Goal: Task Accomplishment & Management: Complete application form

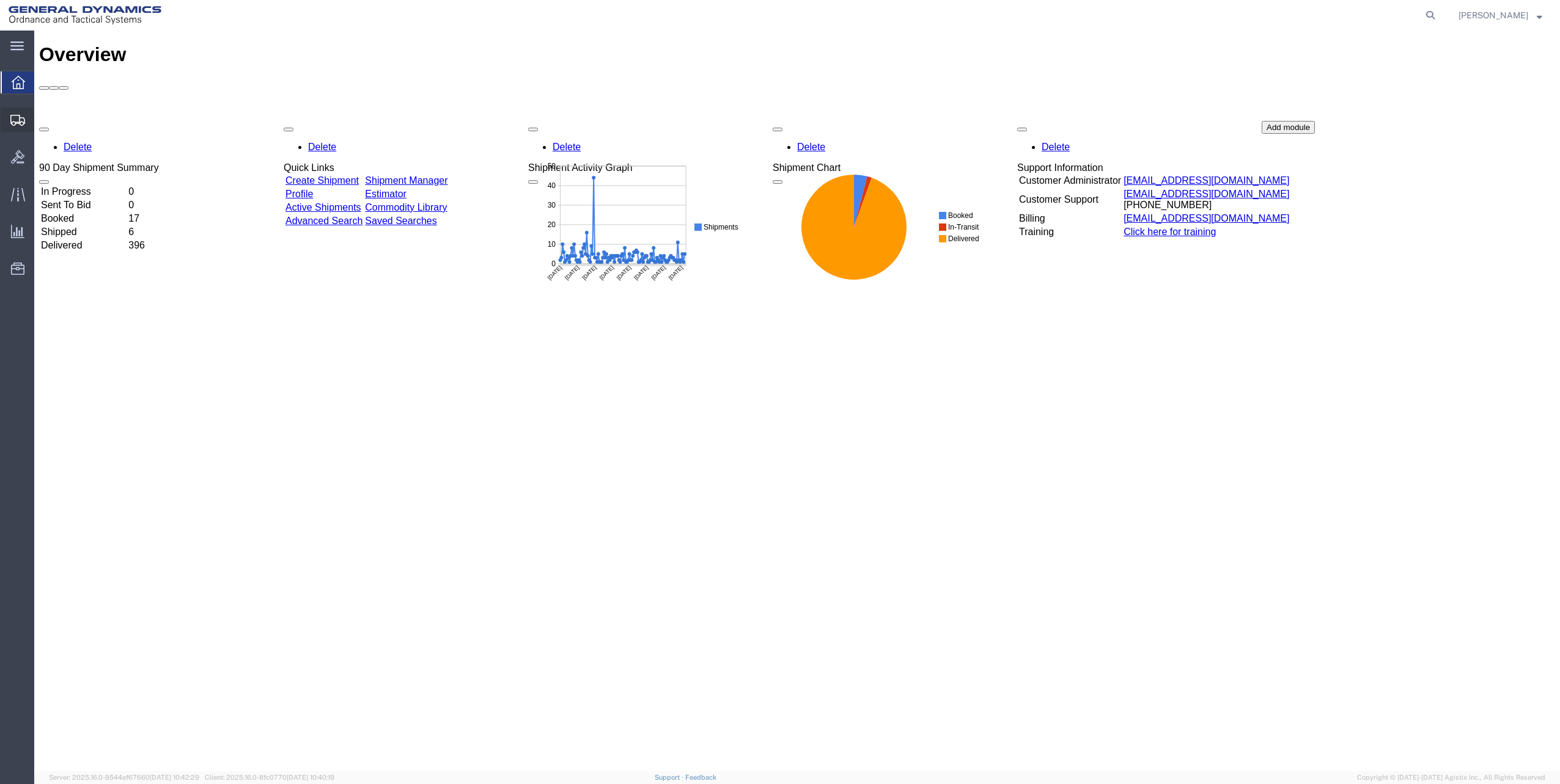
click at [19, 115] on icon at bounding box center [17, 121] width 14 height 11
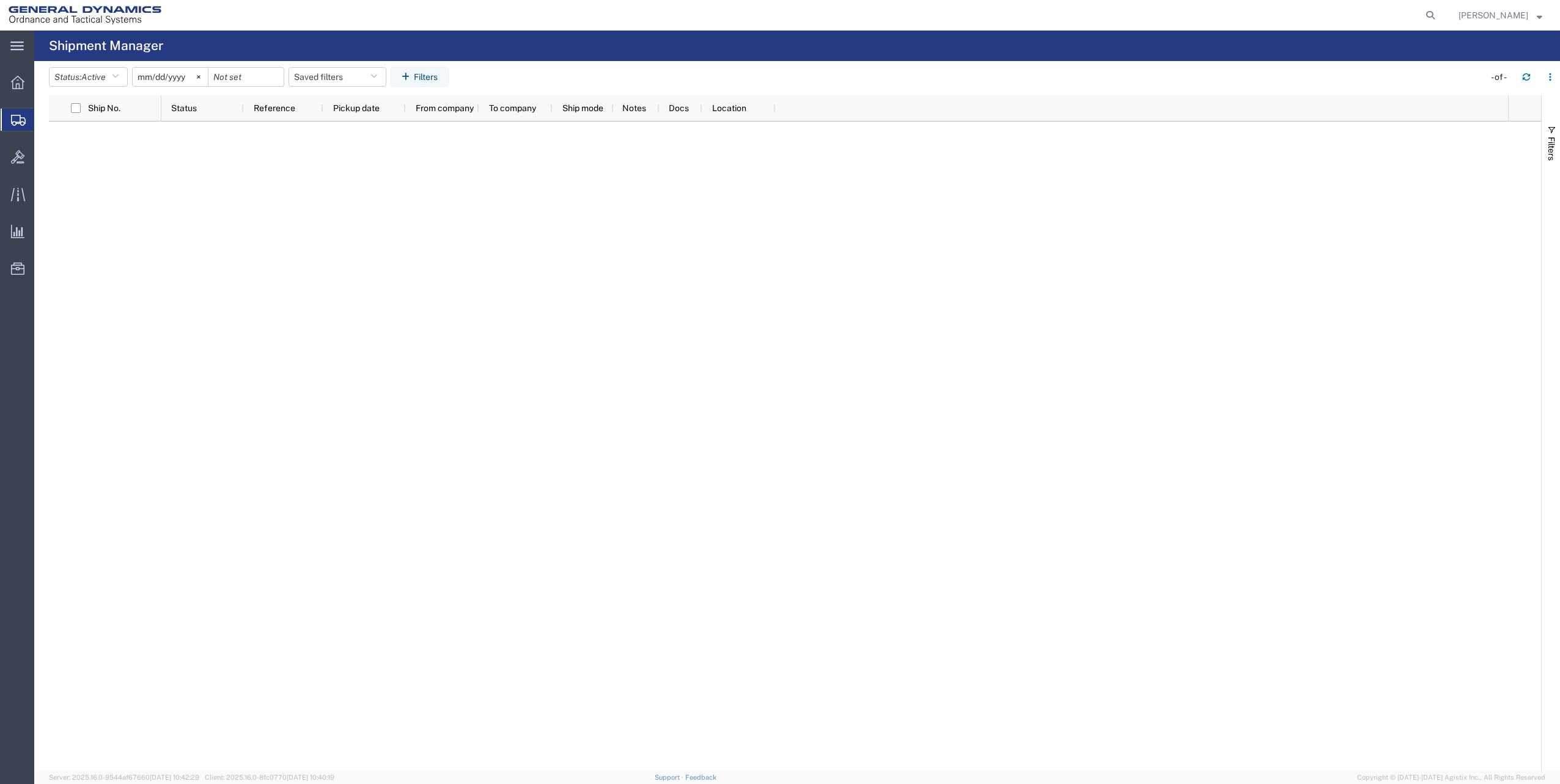
click at [0, 0] on span "Create Shipment" at bounding box center [0, 0] width 0 height 0
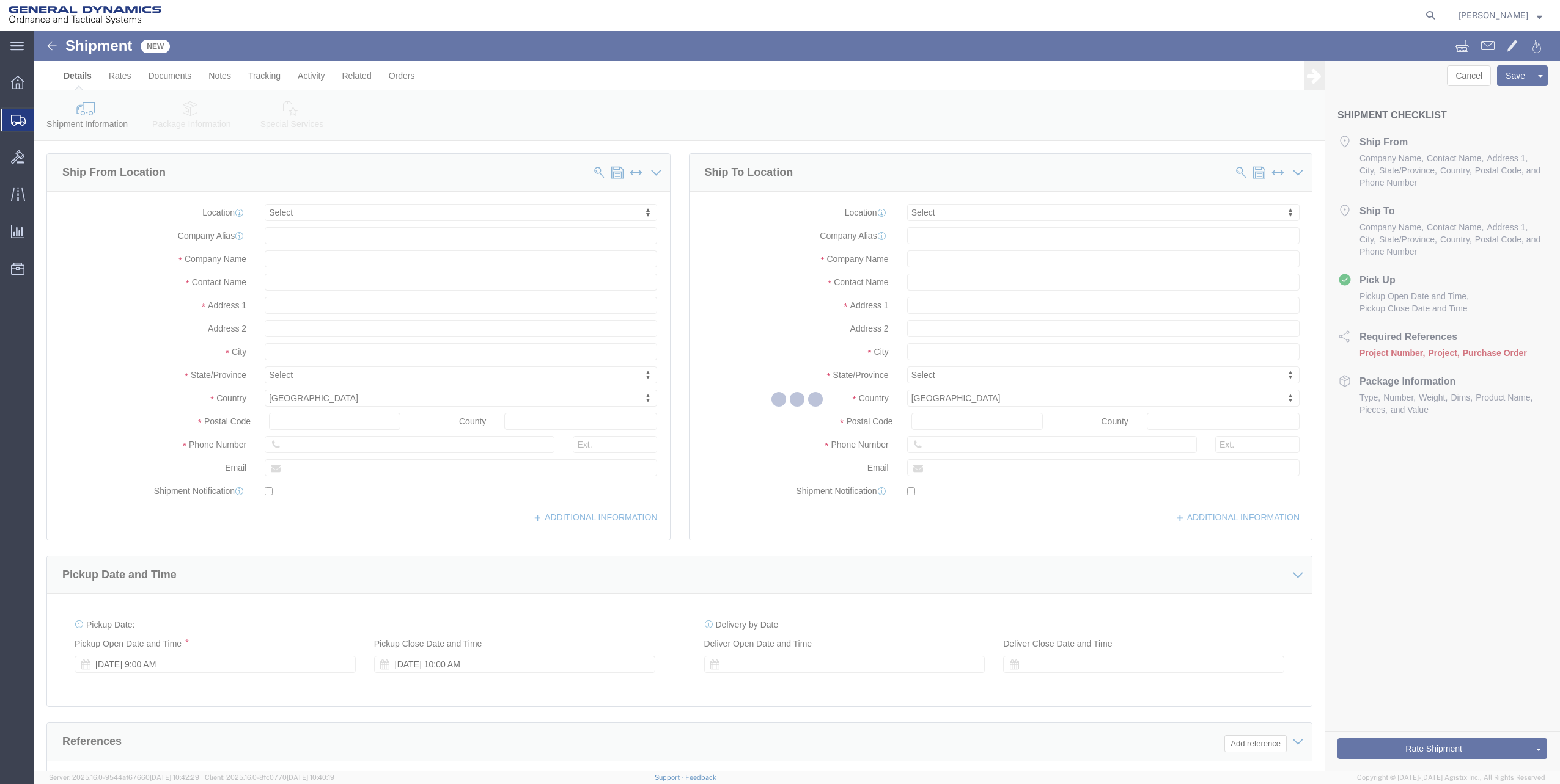
select select
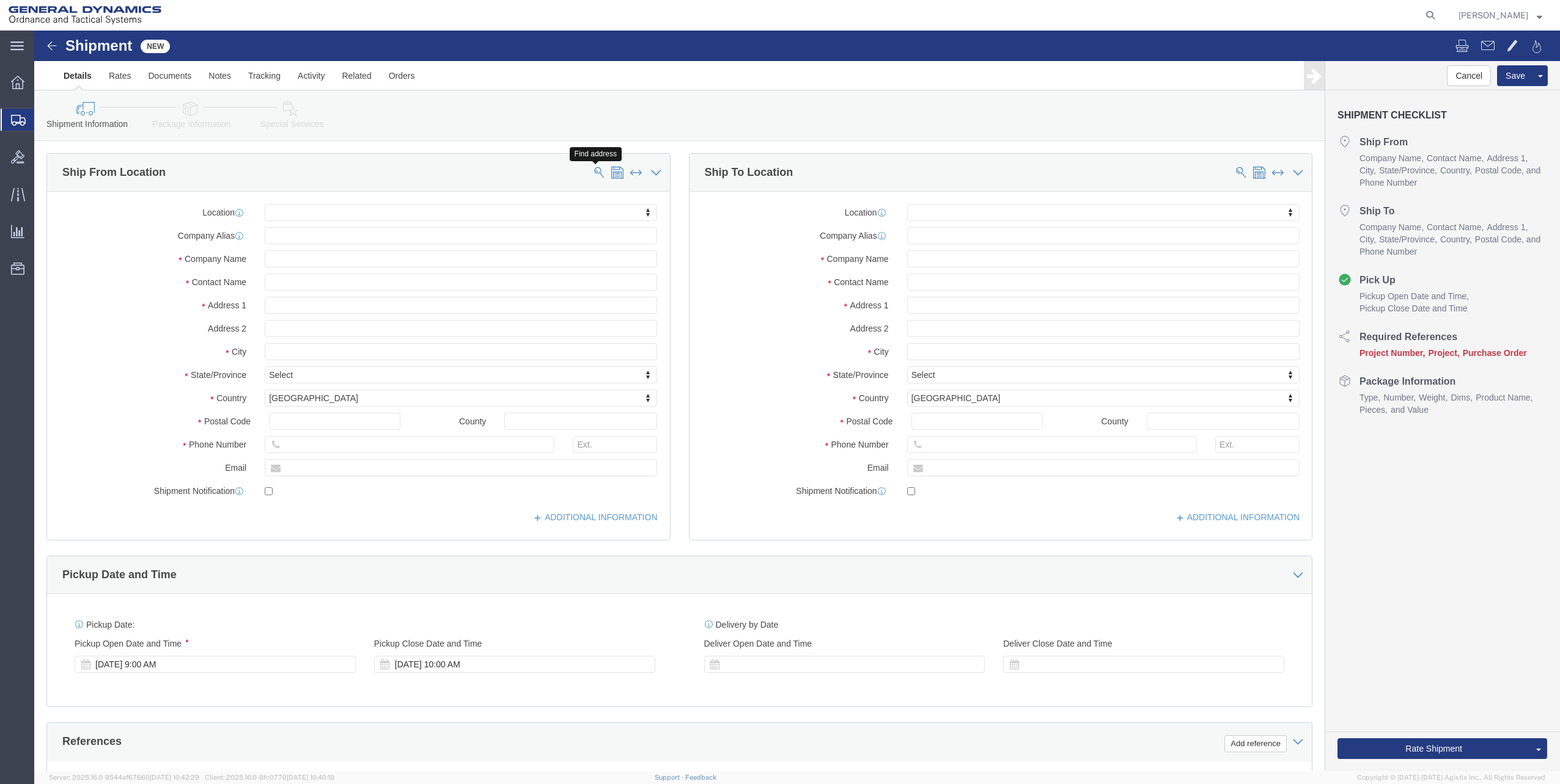
click button
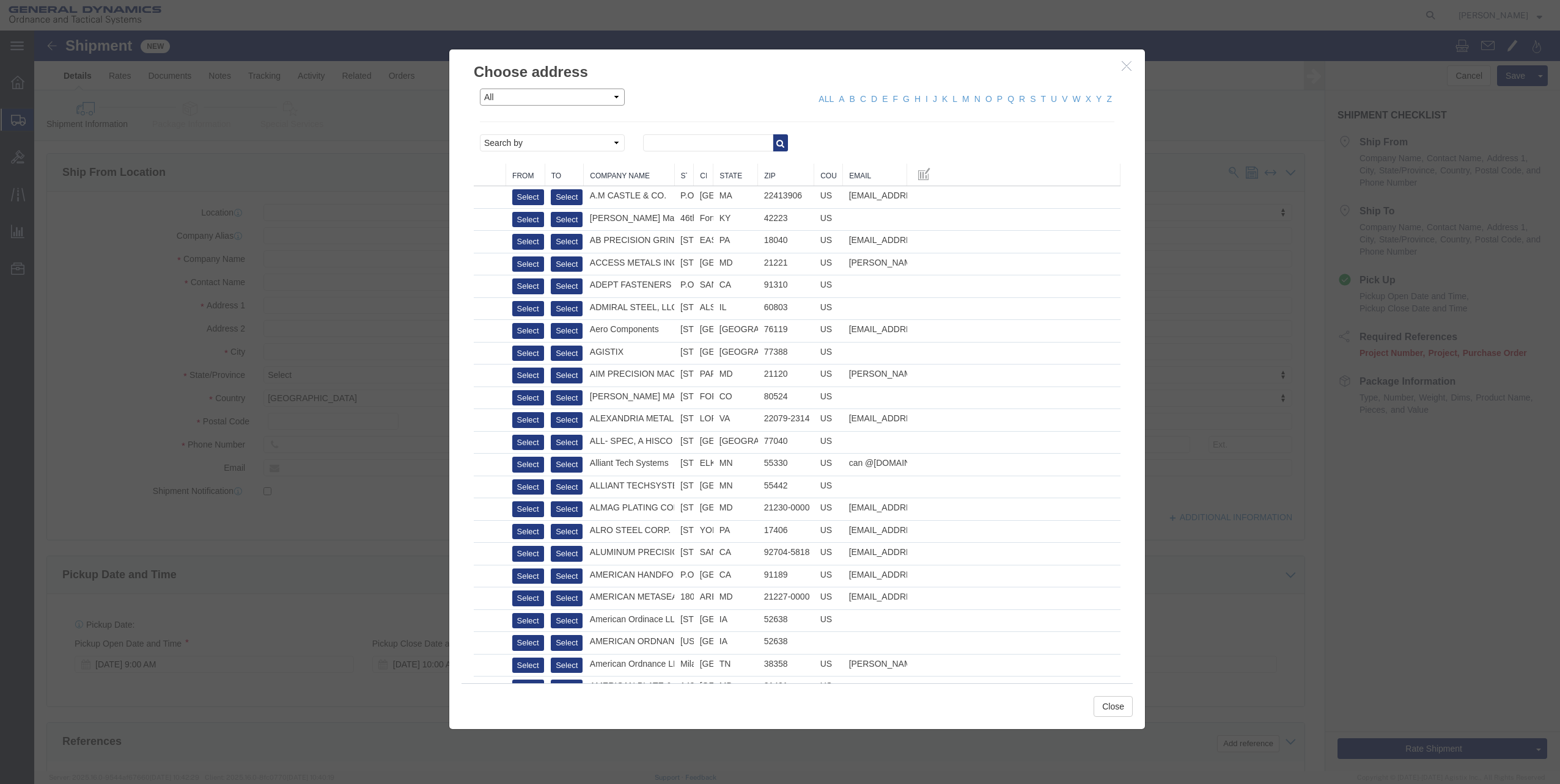
click select "All Company Location Other Personal Shared"
select select "PERSONAL"
click select "All Company Location Other Personal Shared"
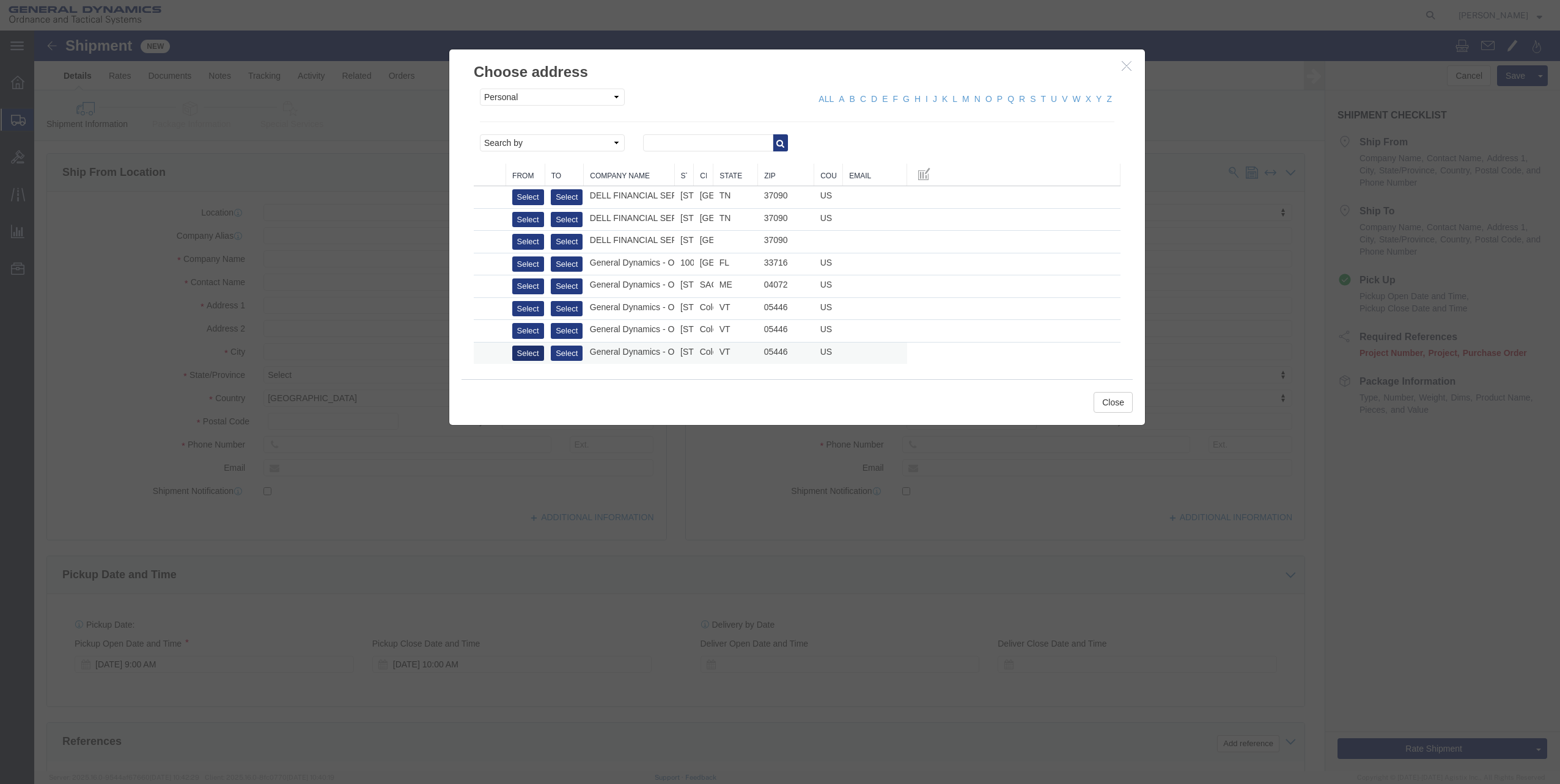
click button "Select"
select select "VT"
click button "Close"
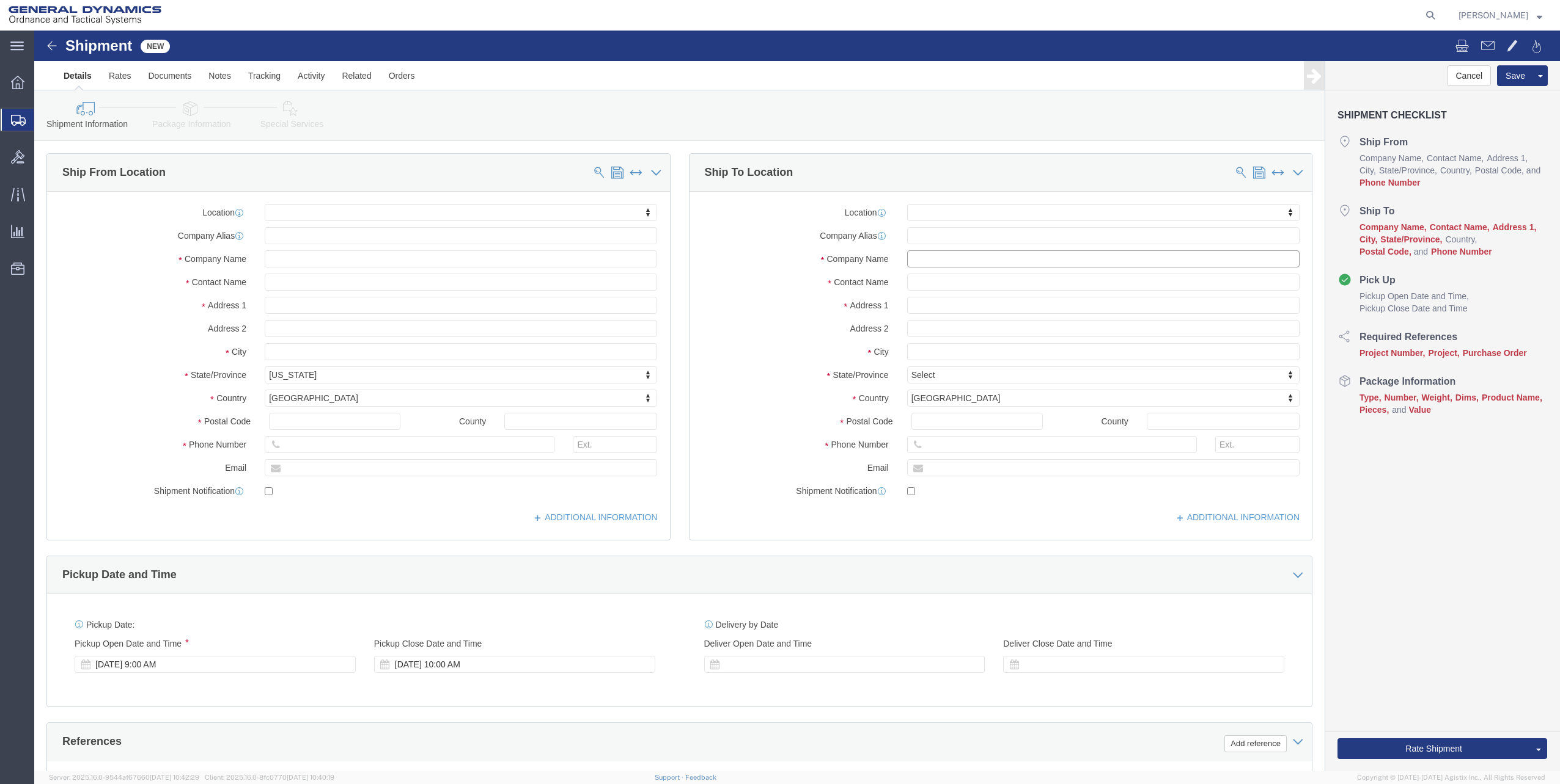
click input "text"
click input "[PERSON_NAME]"
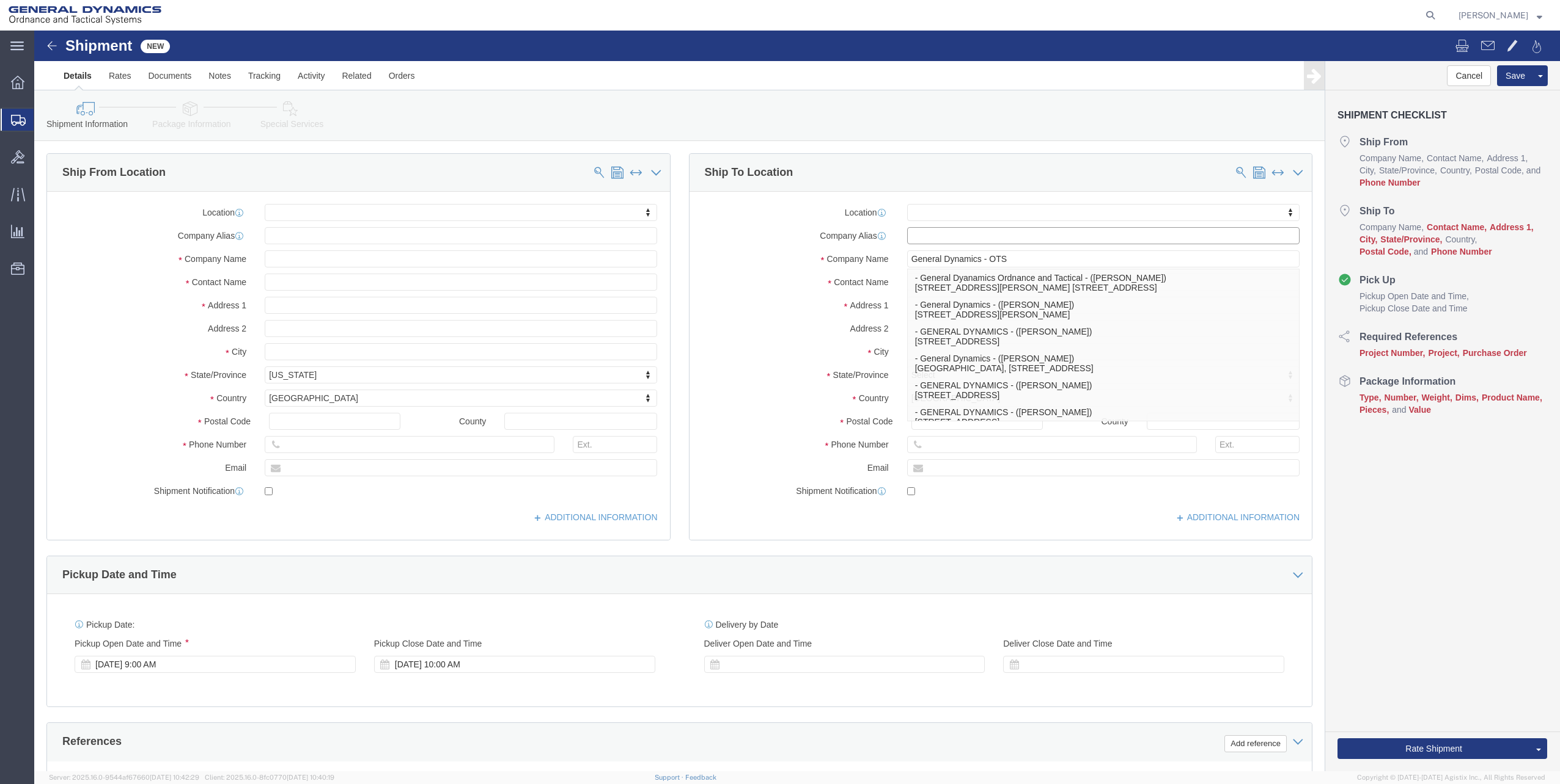
click input "text"
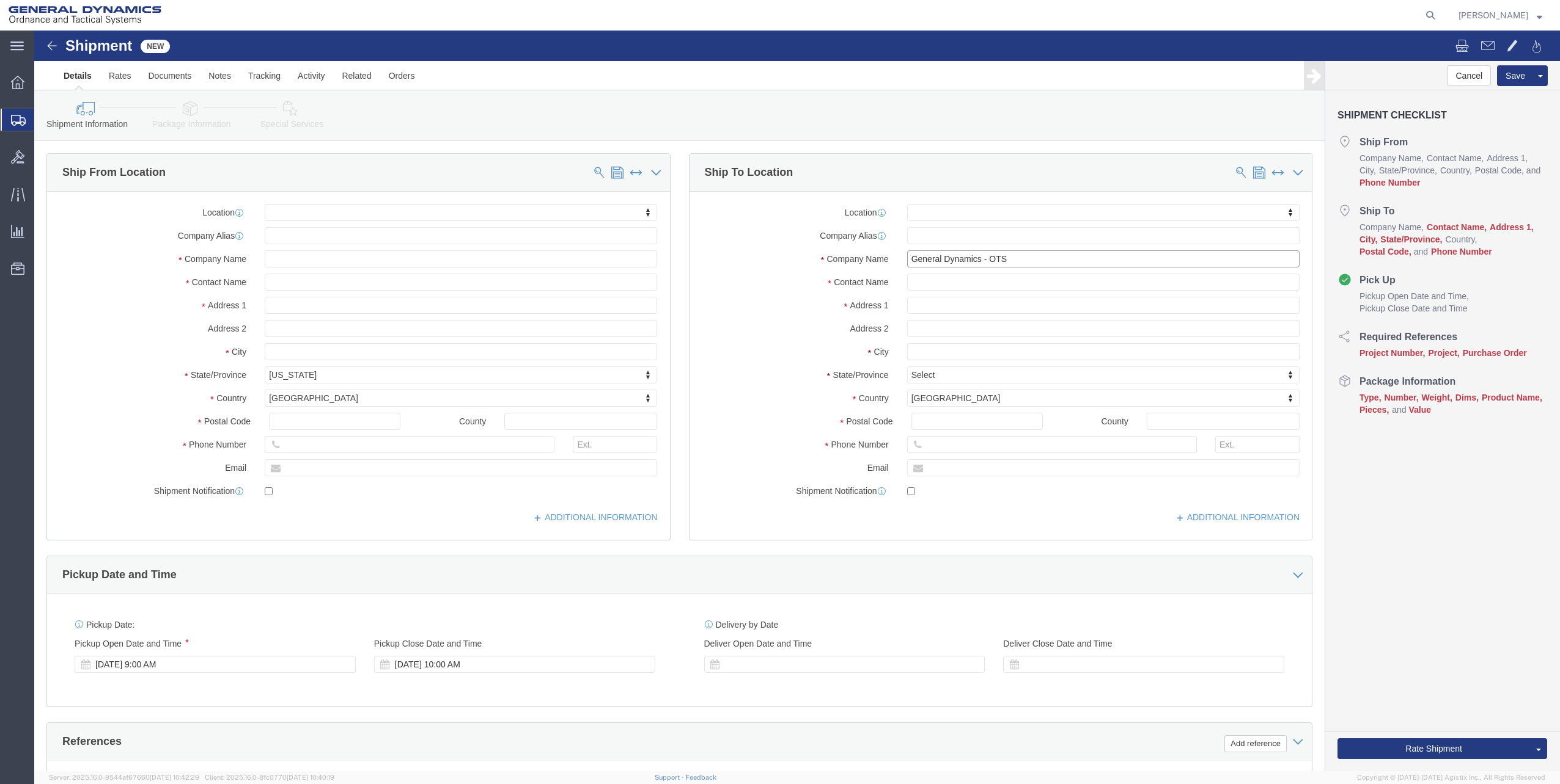
click input "General Dynamics - OTS"
type input "general Dynamics"
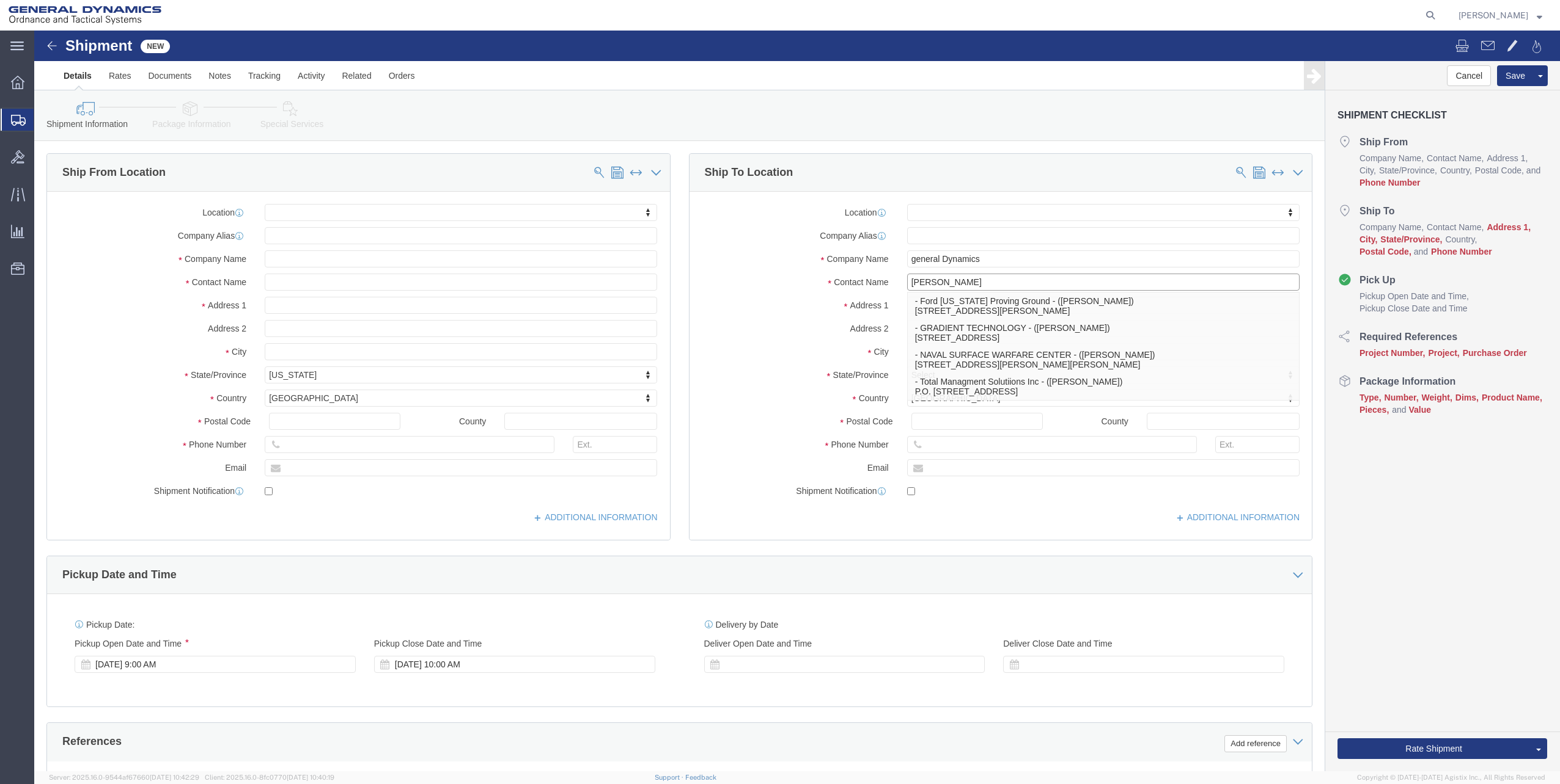
type input "[PERSON_NAME]"
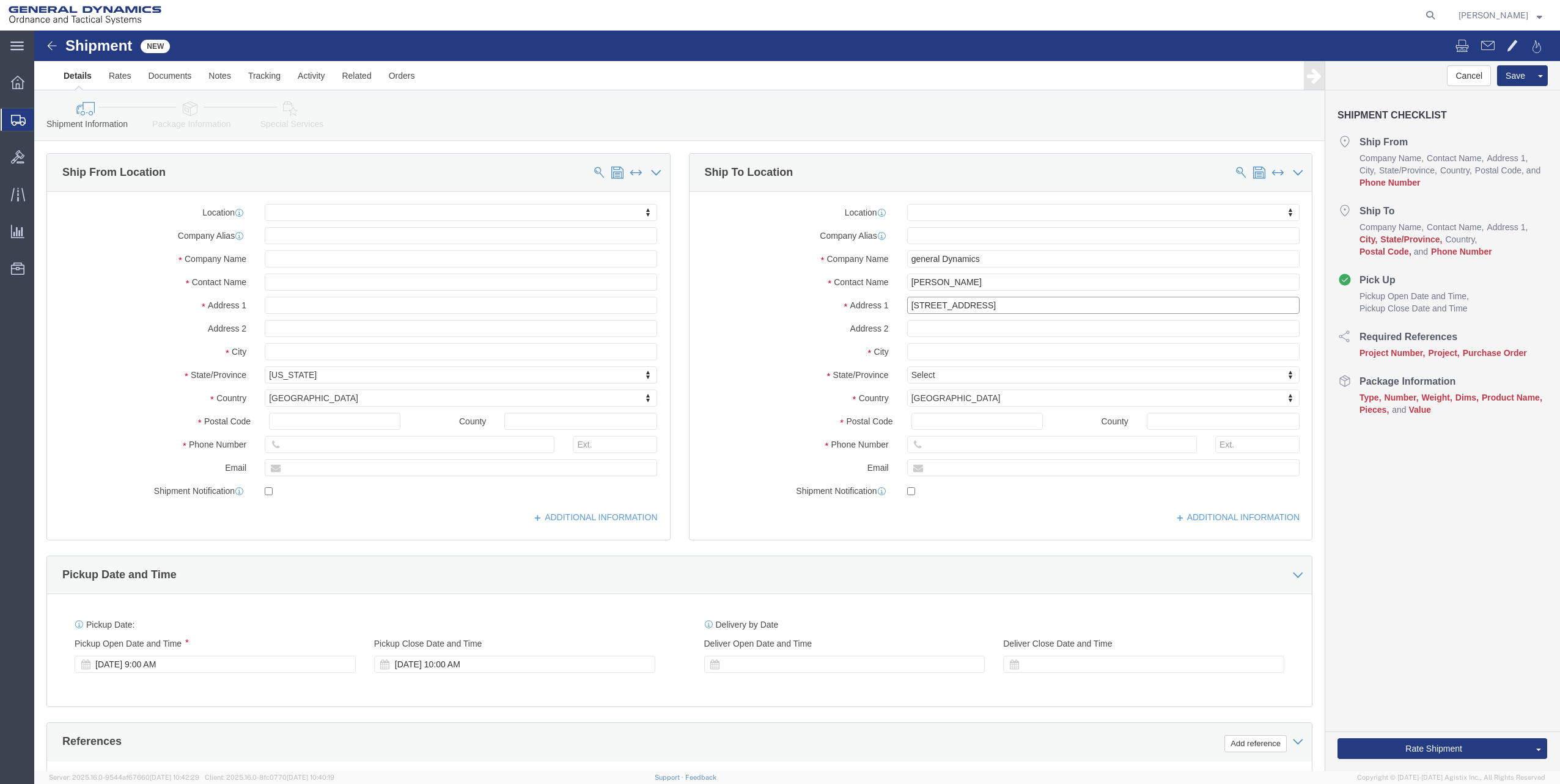
type input "[STREET_ADDRESS]"
type input "Saco"
type input "m"
type input "main"
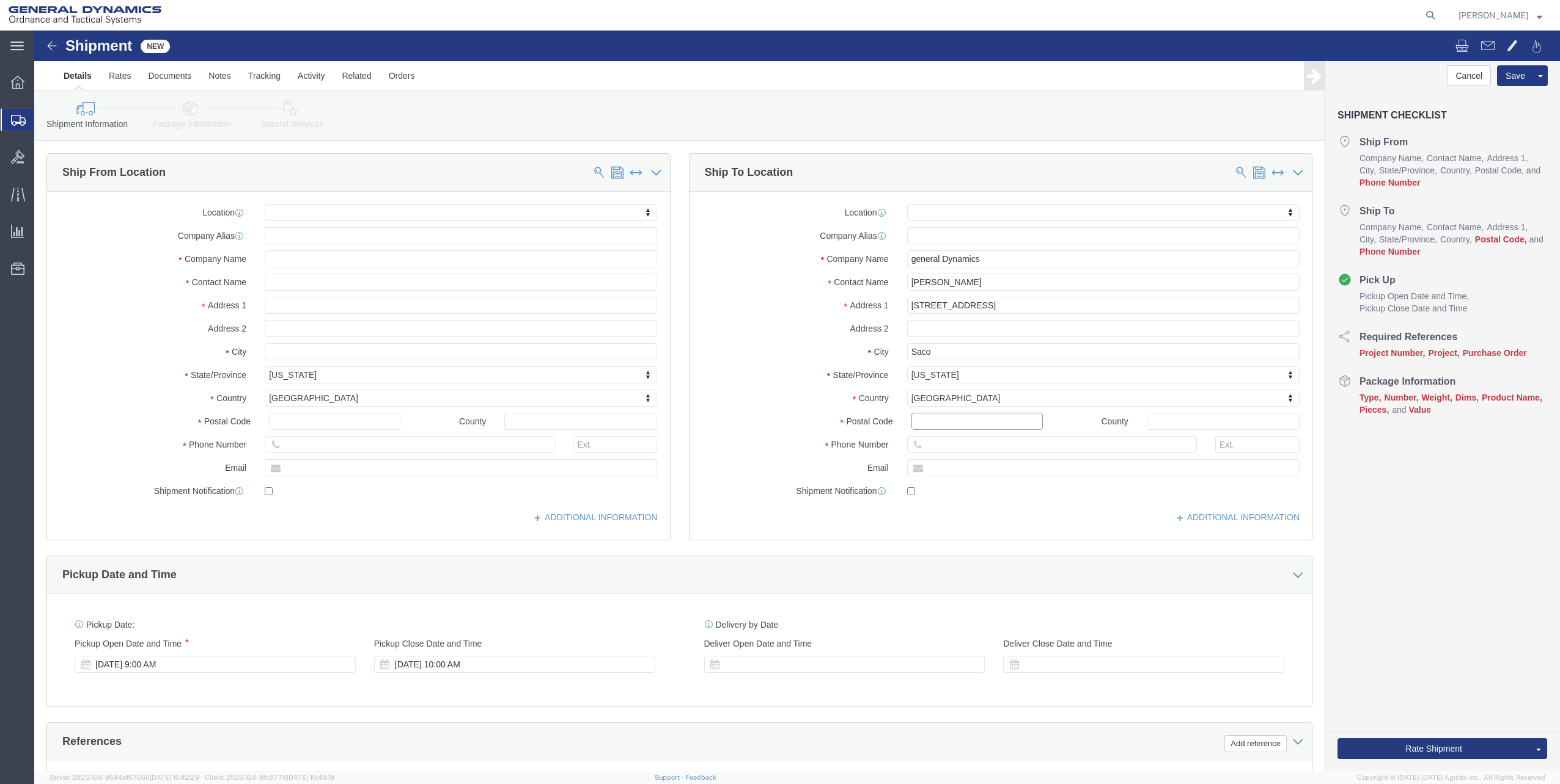
click input "Postal Code"
type input "04072"
click input "text"
paste input "[PHONE_NUMBER]"
type input "[PHONE_NUMBER]"
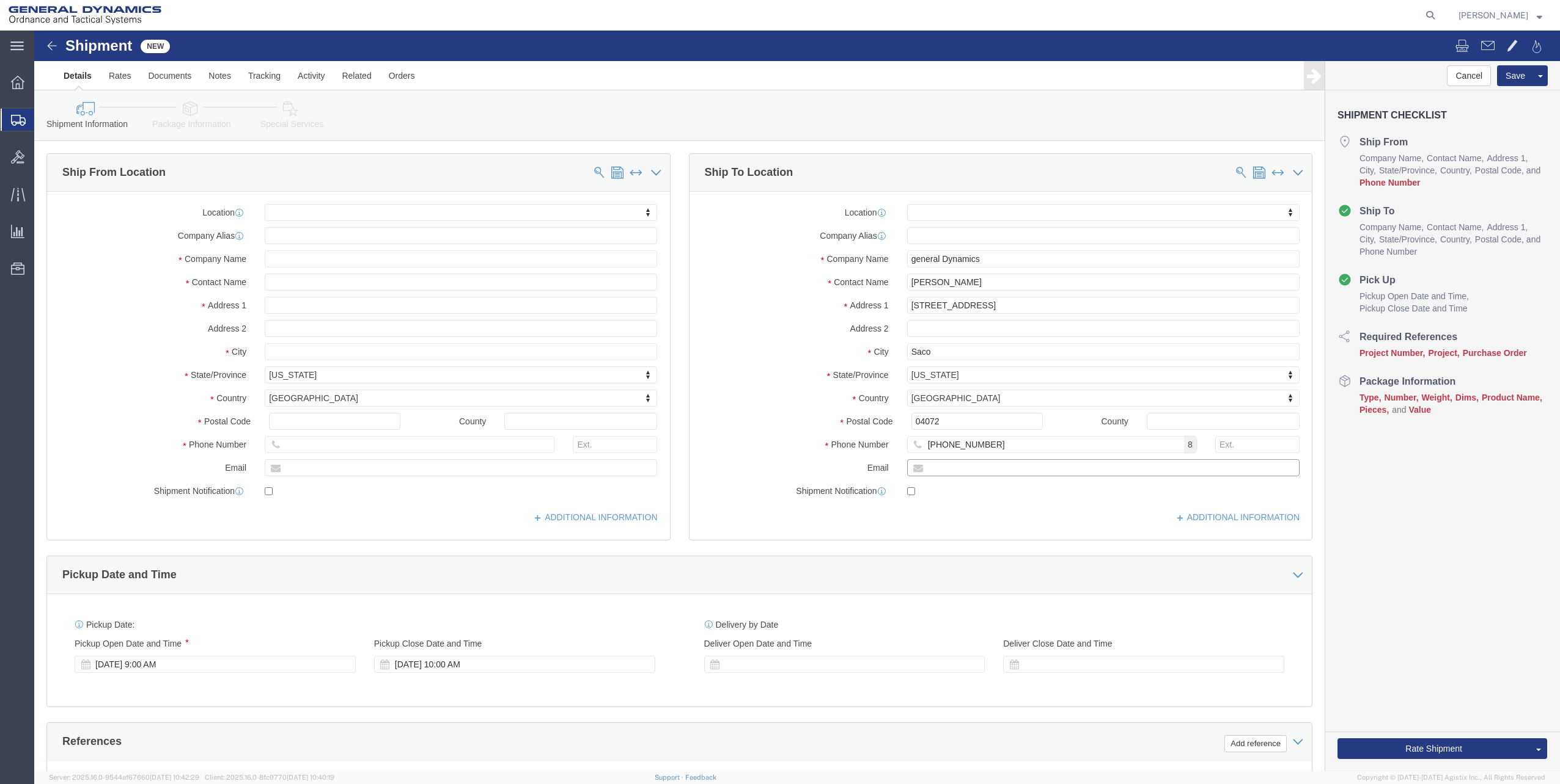
click input "text"
paste input "[PERSON_NAME][EMAIL_ADDRESS][PERSON_NAME][DOMAIN_NAME]"
type input "[PERSON_NAME][EMAIL_ADDRESS][PERSON_NAME][DOMAIN_NAME]"
click input "text"
paste input "[PERSON_NAME][EMAIL_ADDRESS][PERSON_NAME][DOMAIN_NAME]"
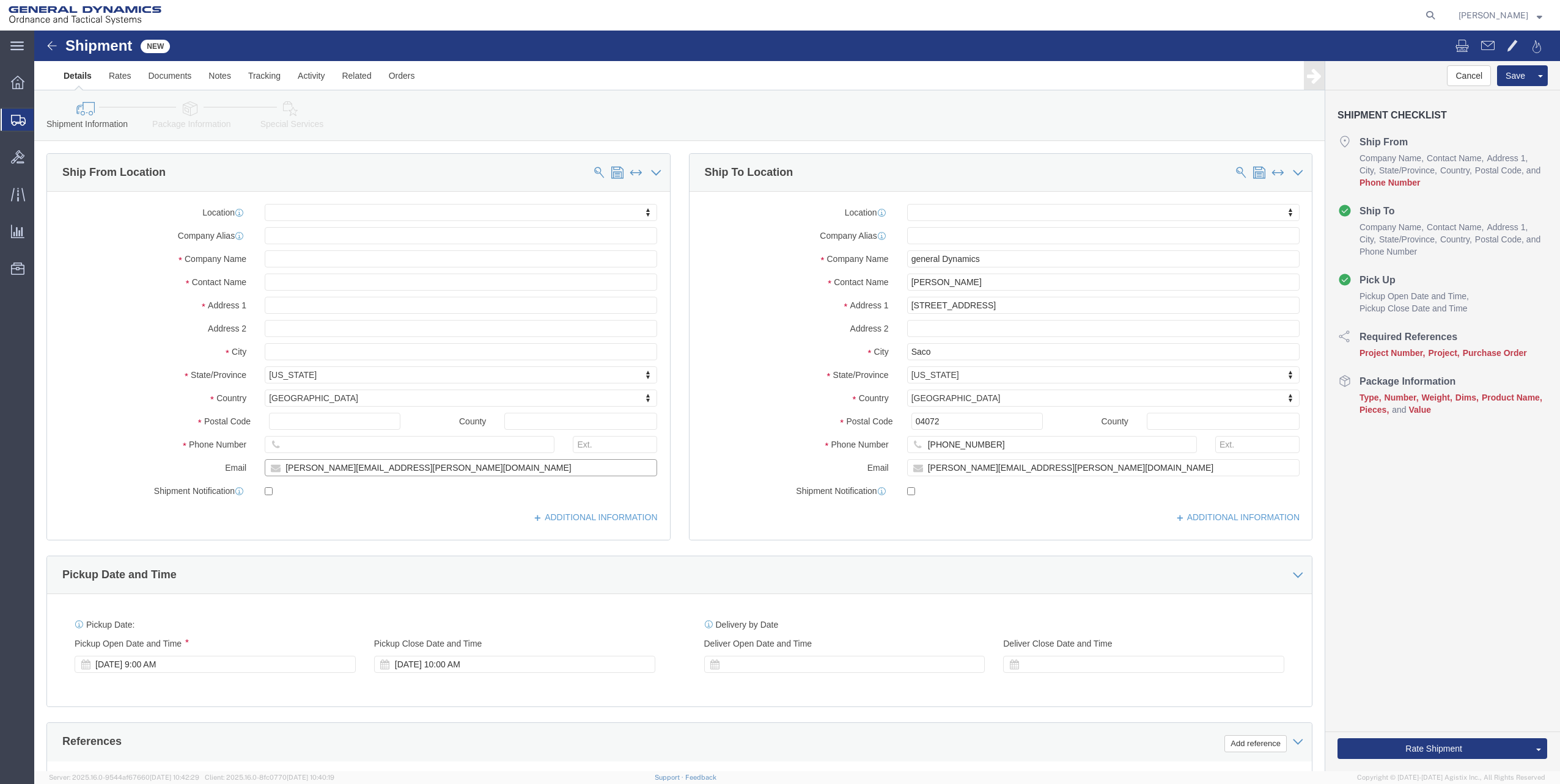
type input "[PERSON_NAME][EMAIL_ADDRESS][PERSON_NAME][DOMAIN_NAME]"
click input "text"
paste input "[PHONE_NUMBER]"
type input "[PHONE_NUMBER]"
click button "Rate Shipment"
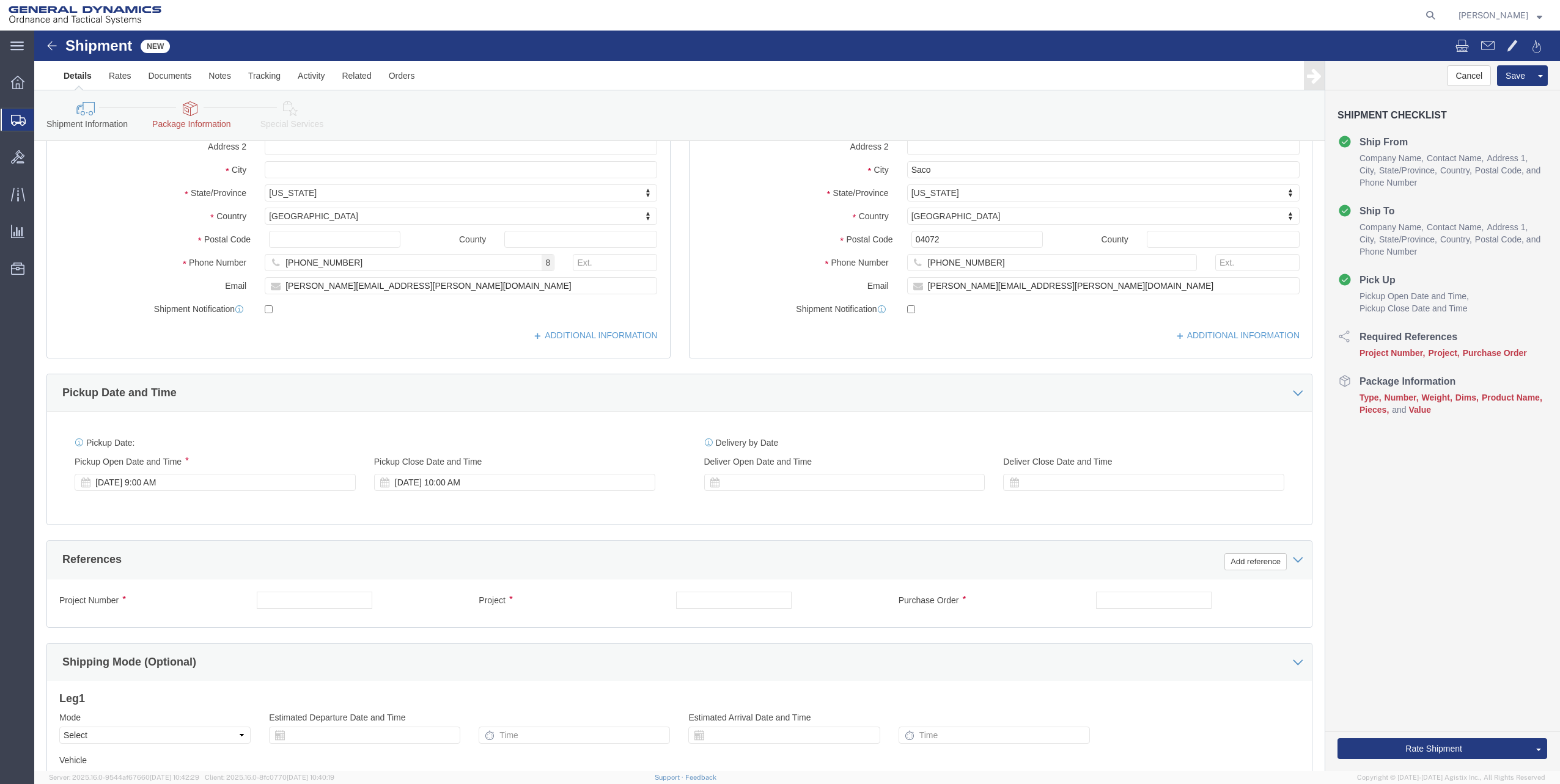
scroll to position [183, 0]
click input "text"
type input "0"
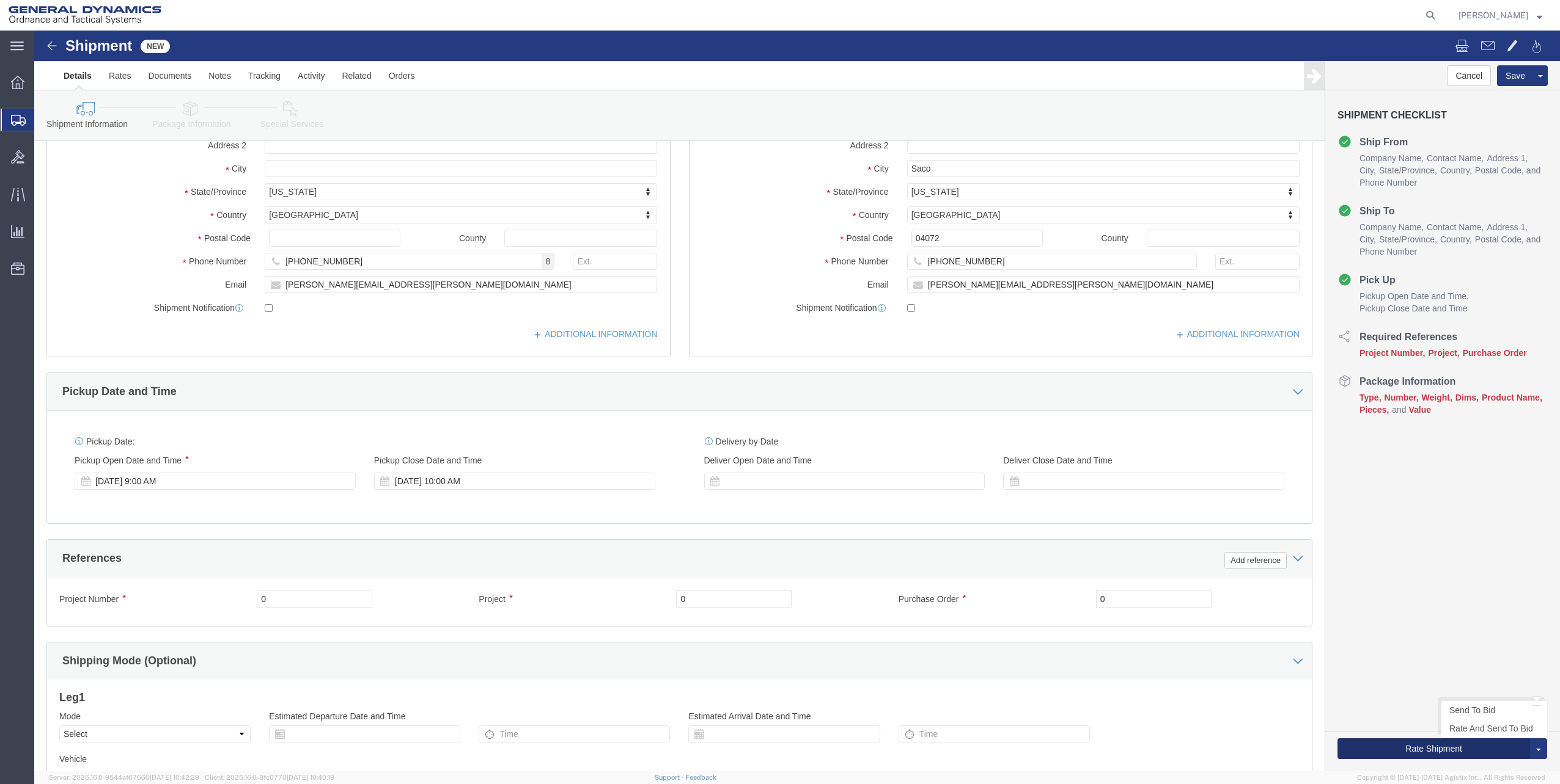
click button "Rate Shipment"
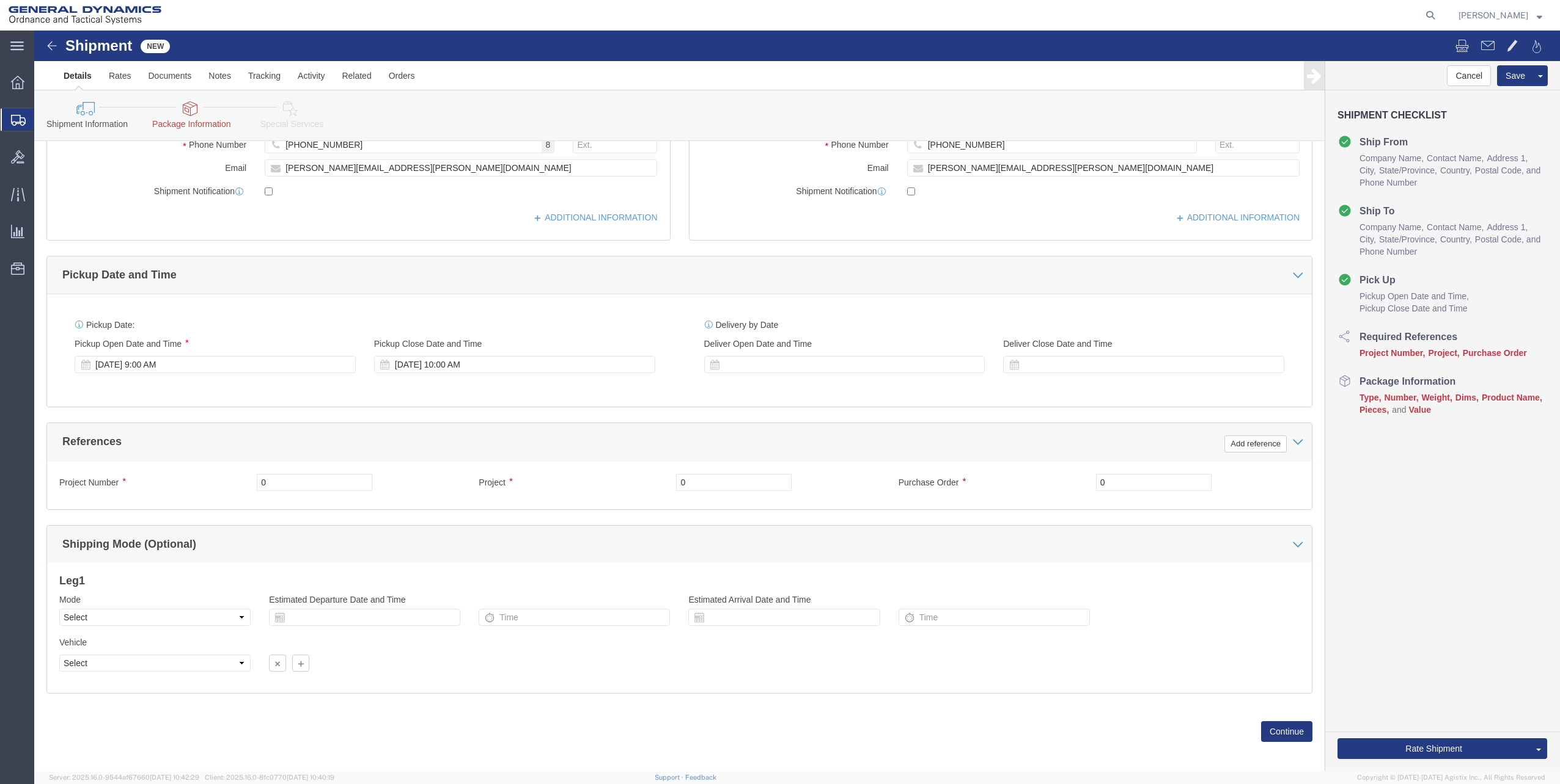
scroll to position [308, 0]
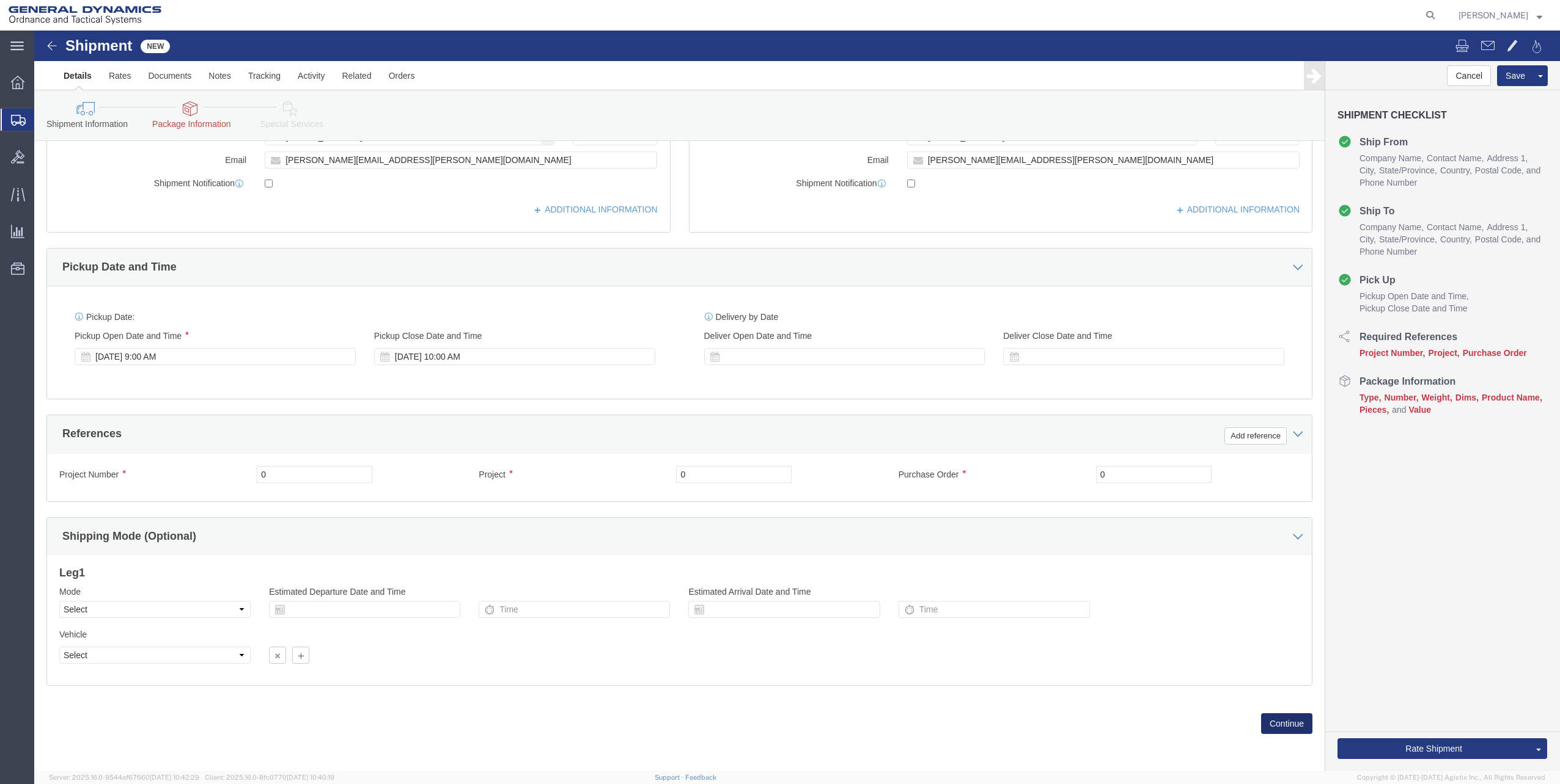
click button "Continue"
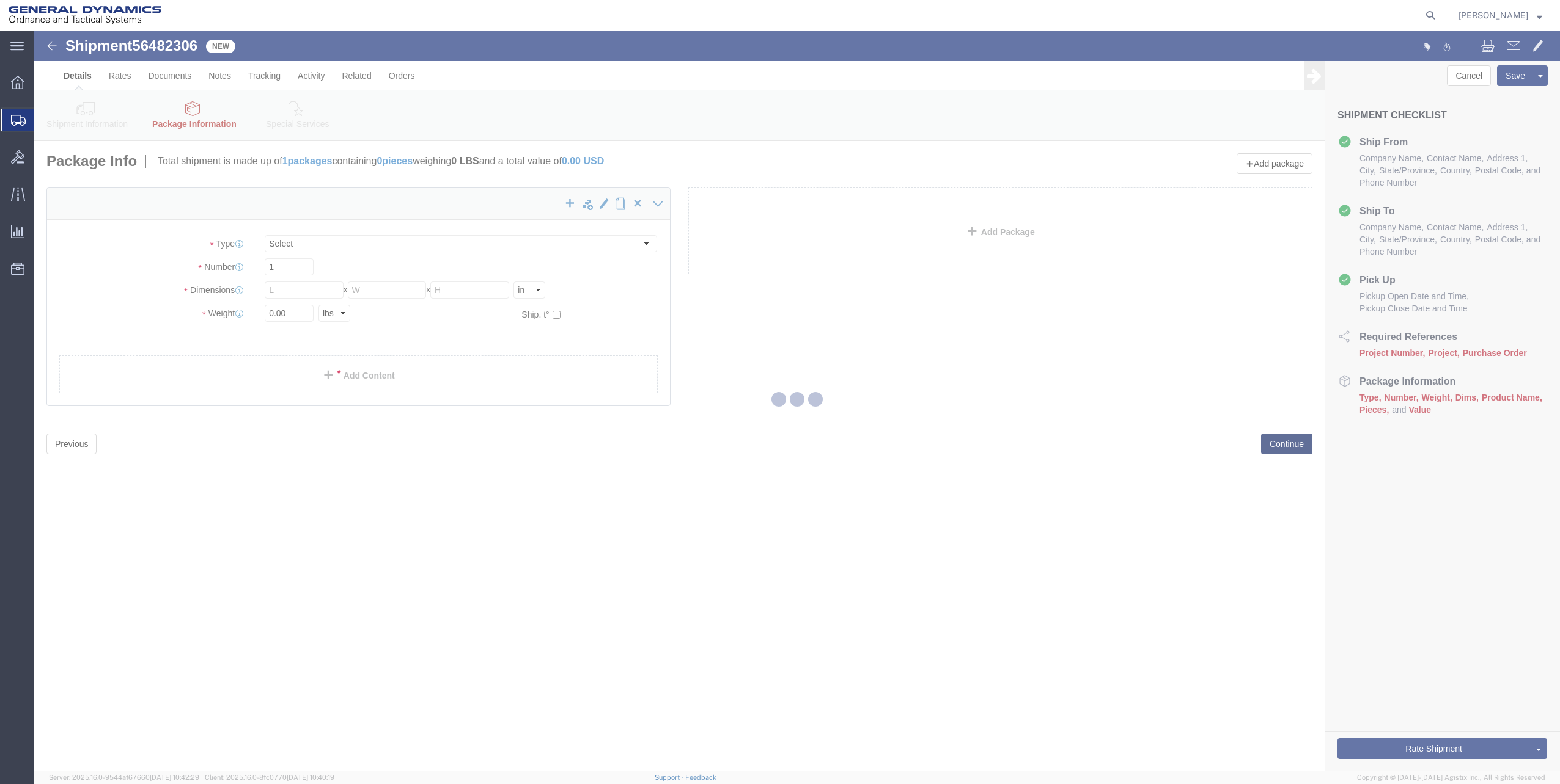
select select "CBOX"
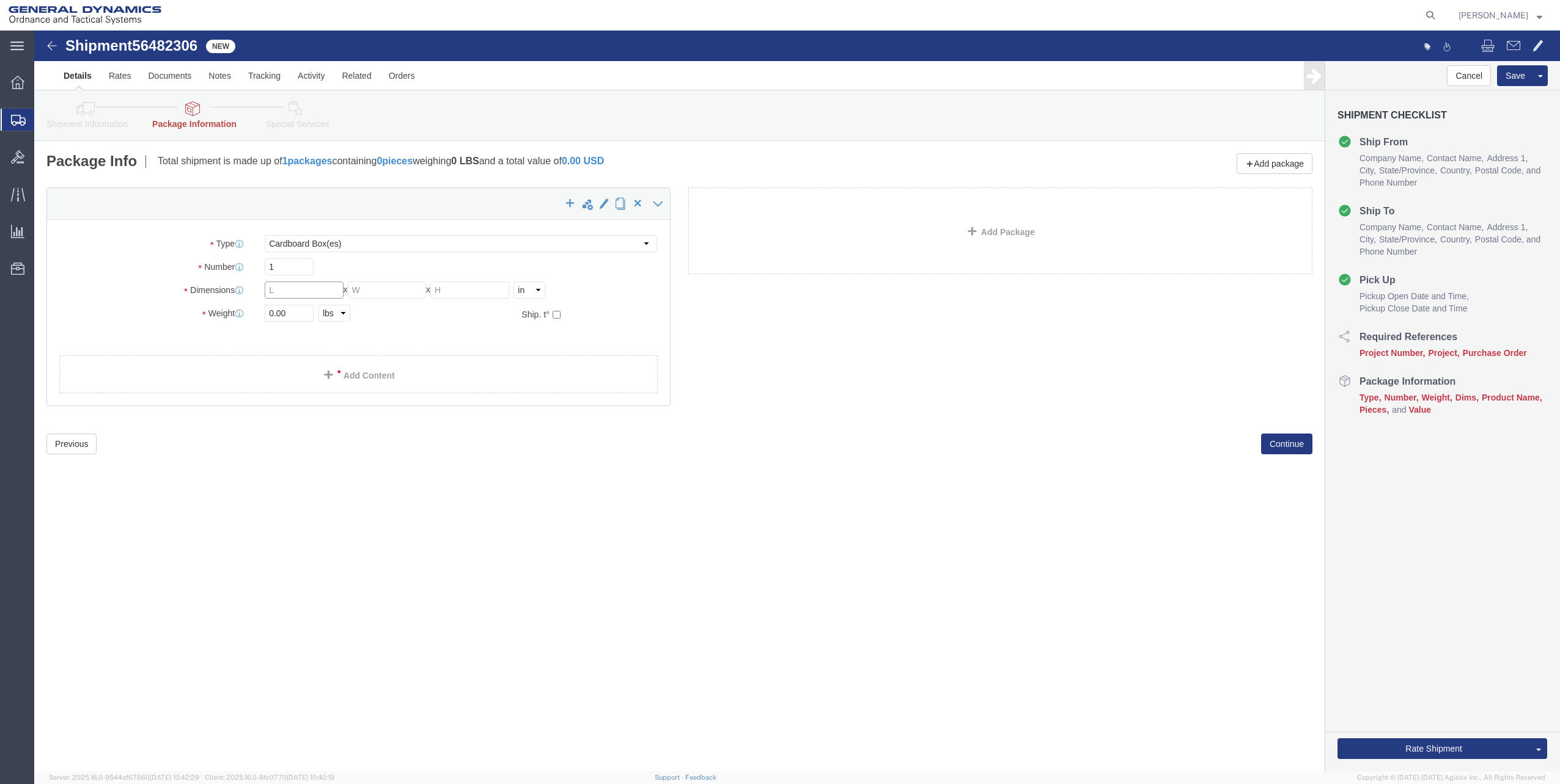
click input "text"
type input "6"
drag, startPoint x: 1152, startPoint y: 503, endPoint x: 1152, endPoint y: 495, distance: 8.0
click div "Shipment 56482306 New Details Rates Documents Notes Tracking Activity Related O…"
drag, startPoint x: 869, startPoint y: 214, endPoint x: 525, endPoint y: 299, distance: 354.3
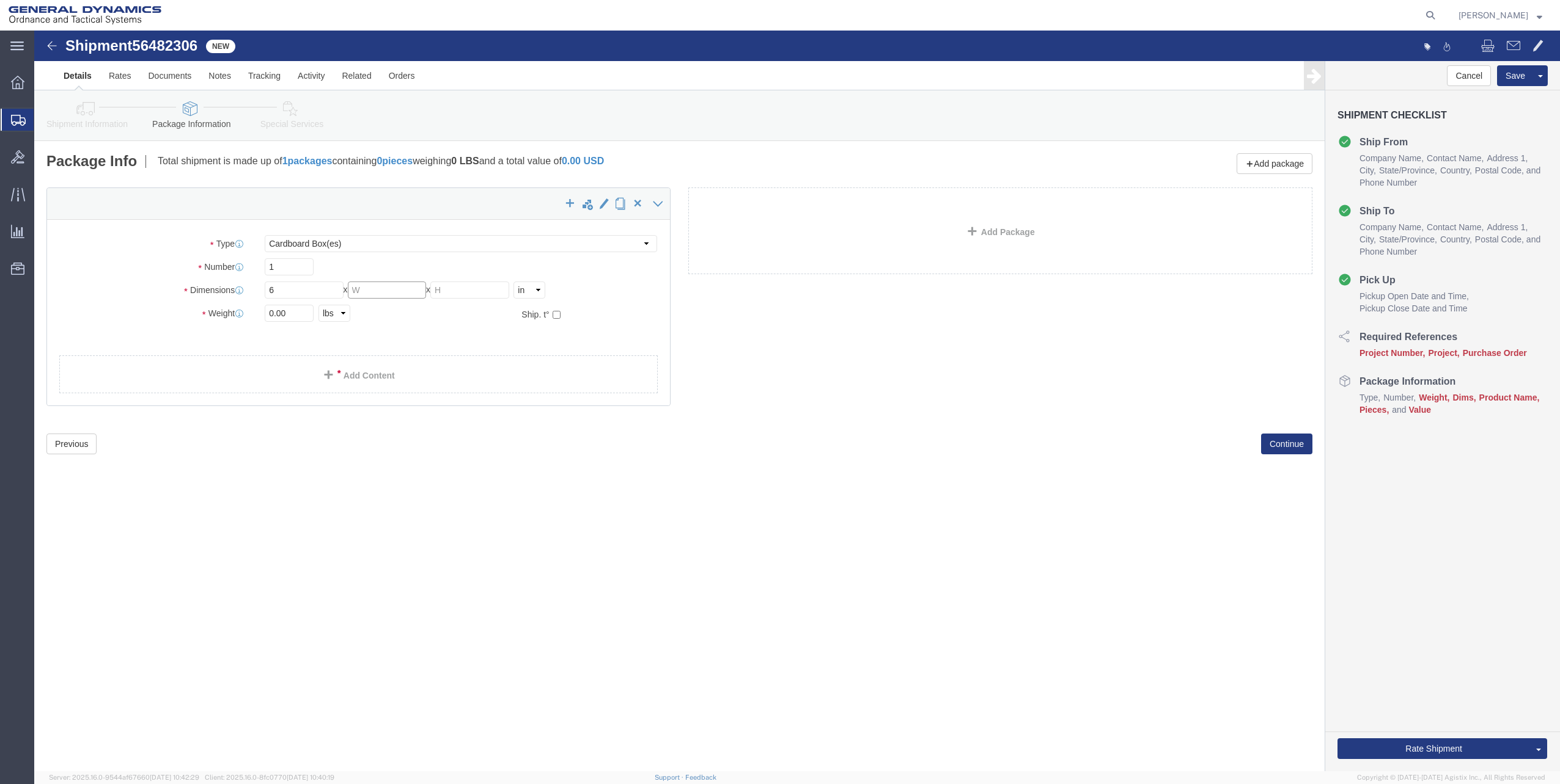
drag, startPoint x: 525, startPoint y: 299, endPoint x: 371, endPoint y: 266, distance: 157.5
click input "text"
type input "5"
type input "9"
click input "0.00"
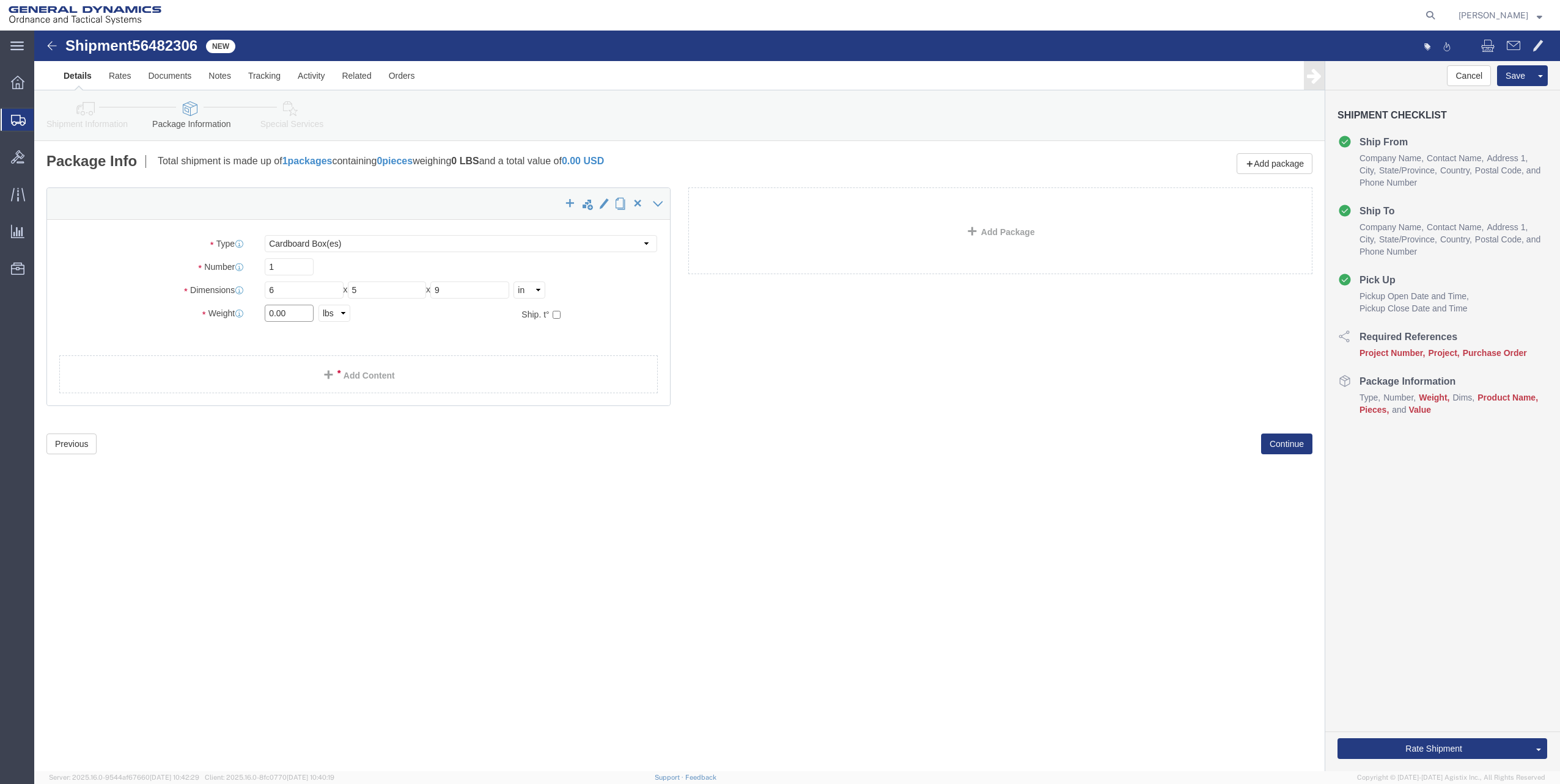
click input "0.00"
type input "6"
click span
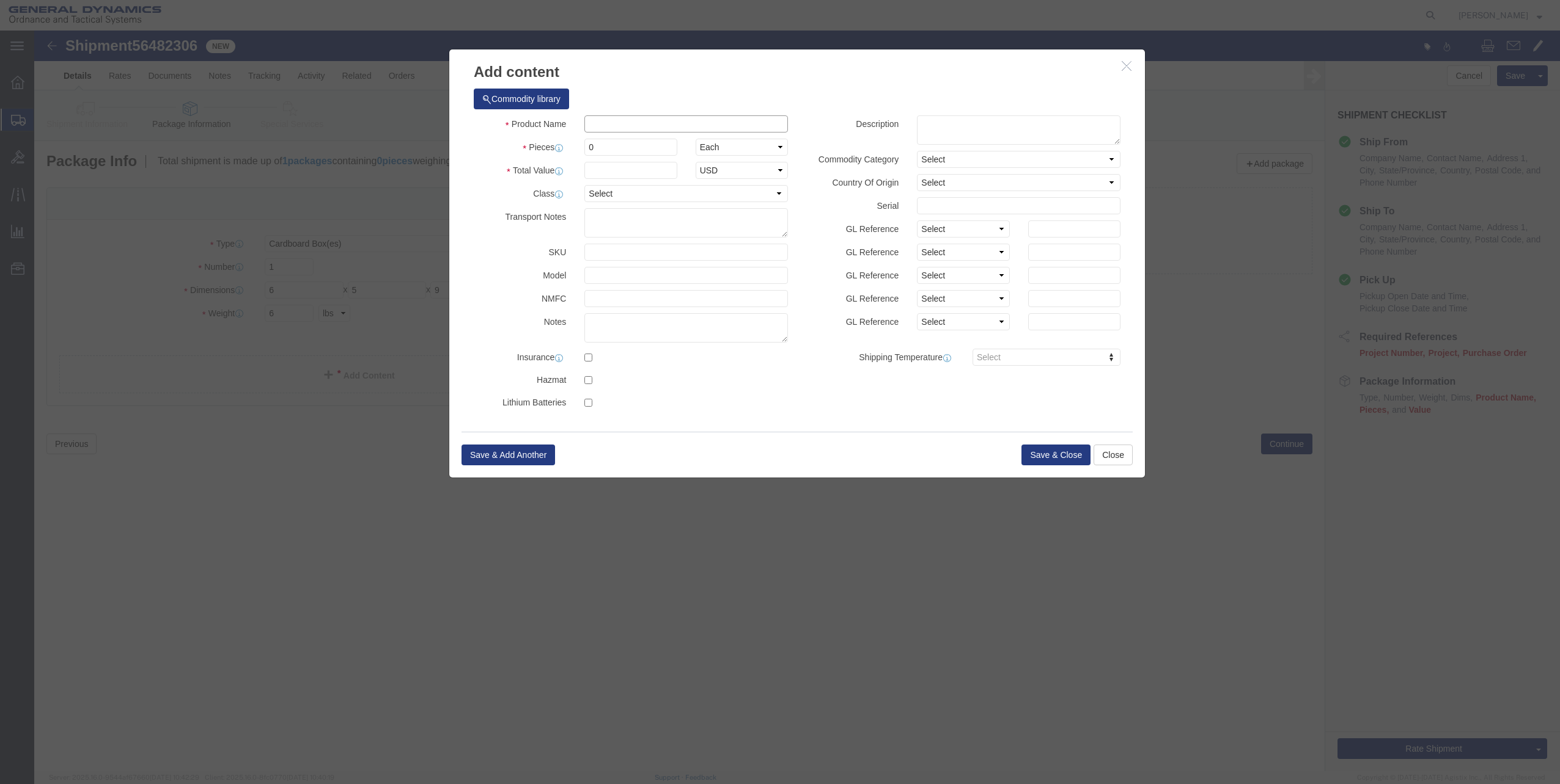
click input "text"
type input "it equipment"
select select "US"
click input "0"
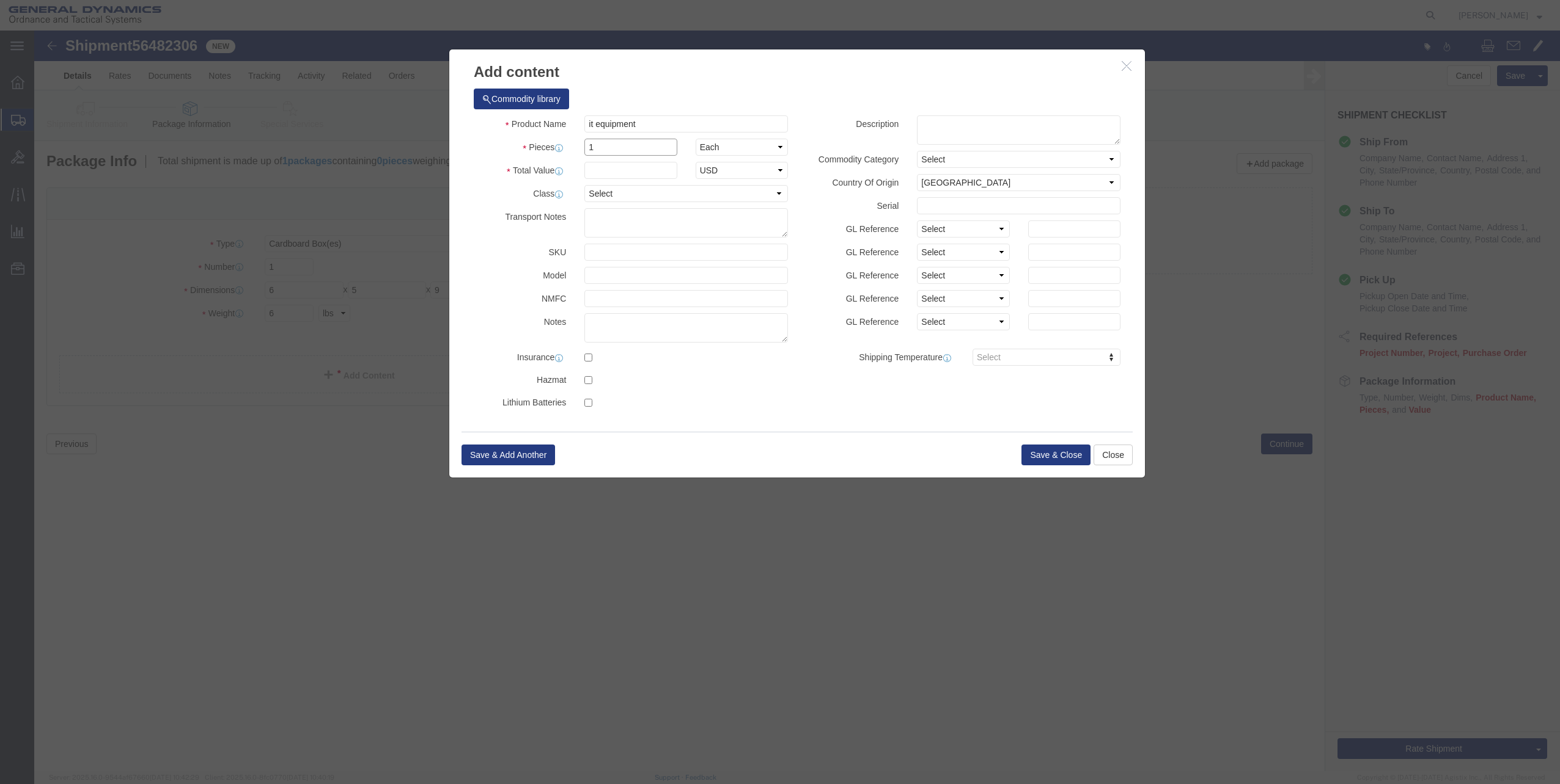
type input "1"
click input "text"
type input "800"
click button "Save & Close"
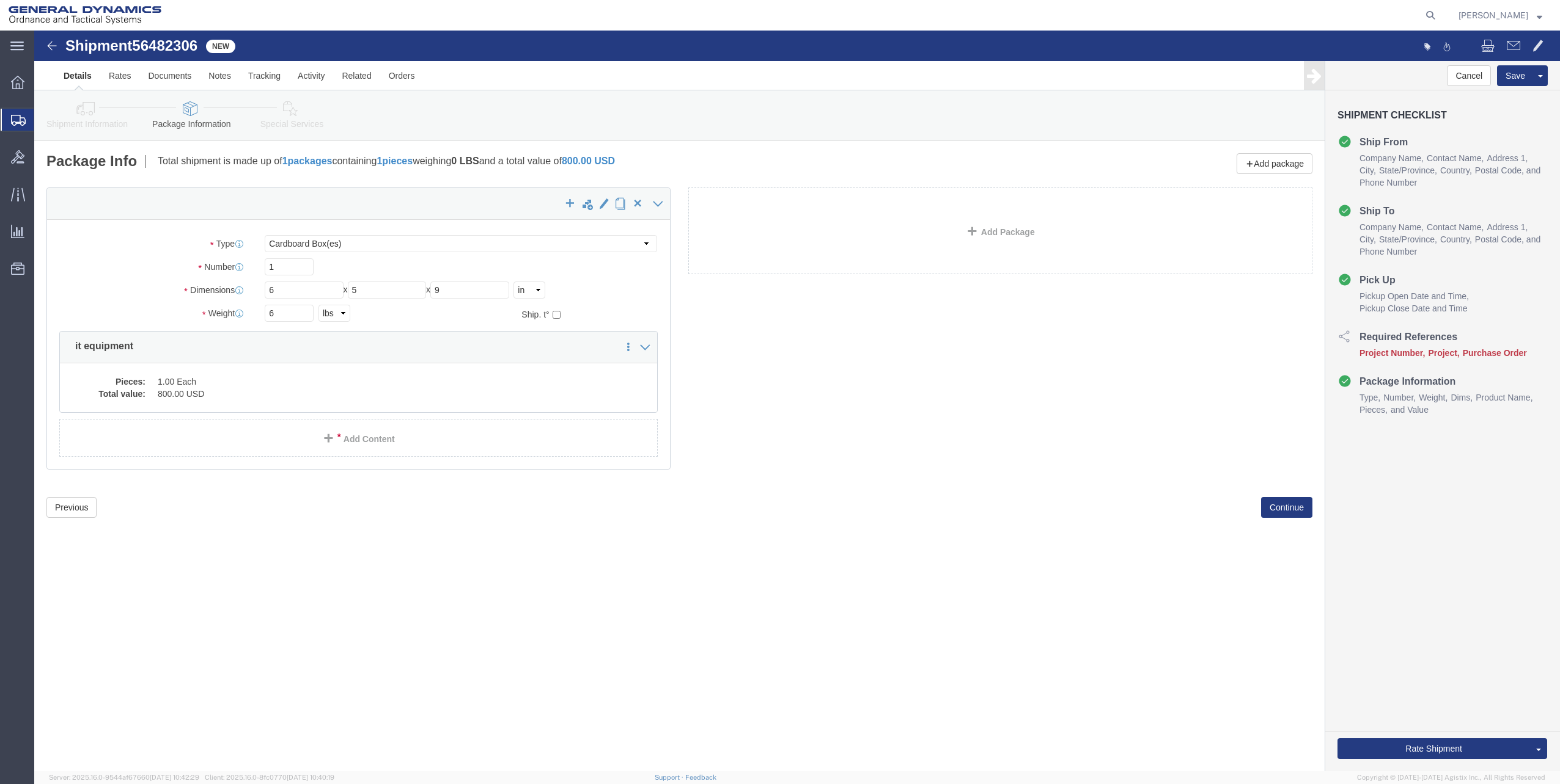
click div "Previous Continue"
click button "Rate Shipment"
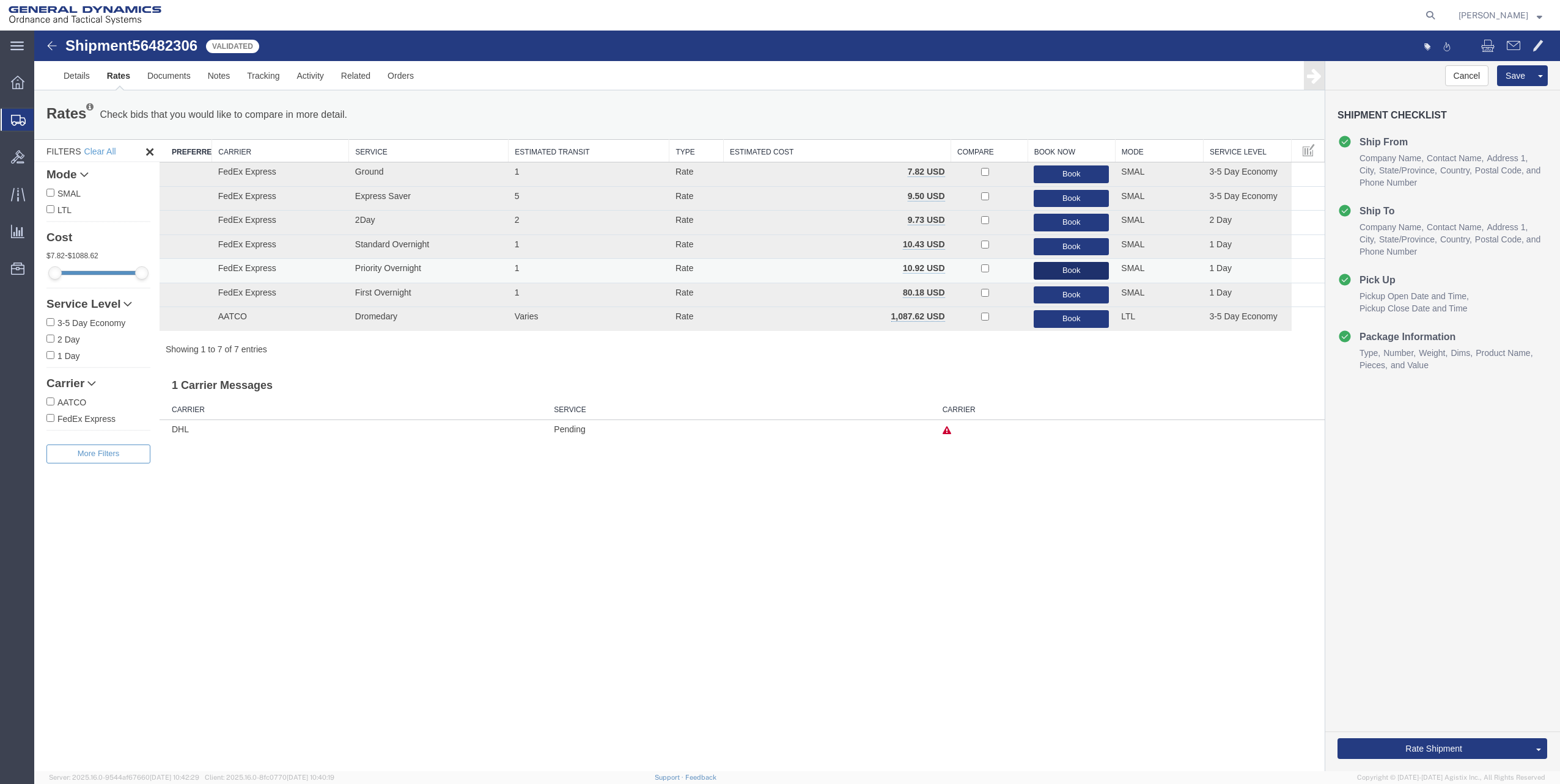
click at [1057, 273] on button "Book" at bounding box center [1070, 271] width 75 height 18
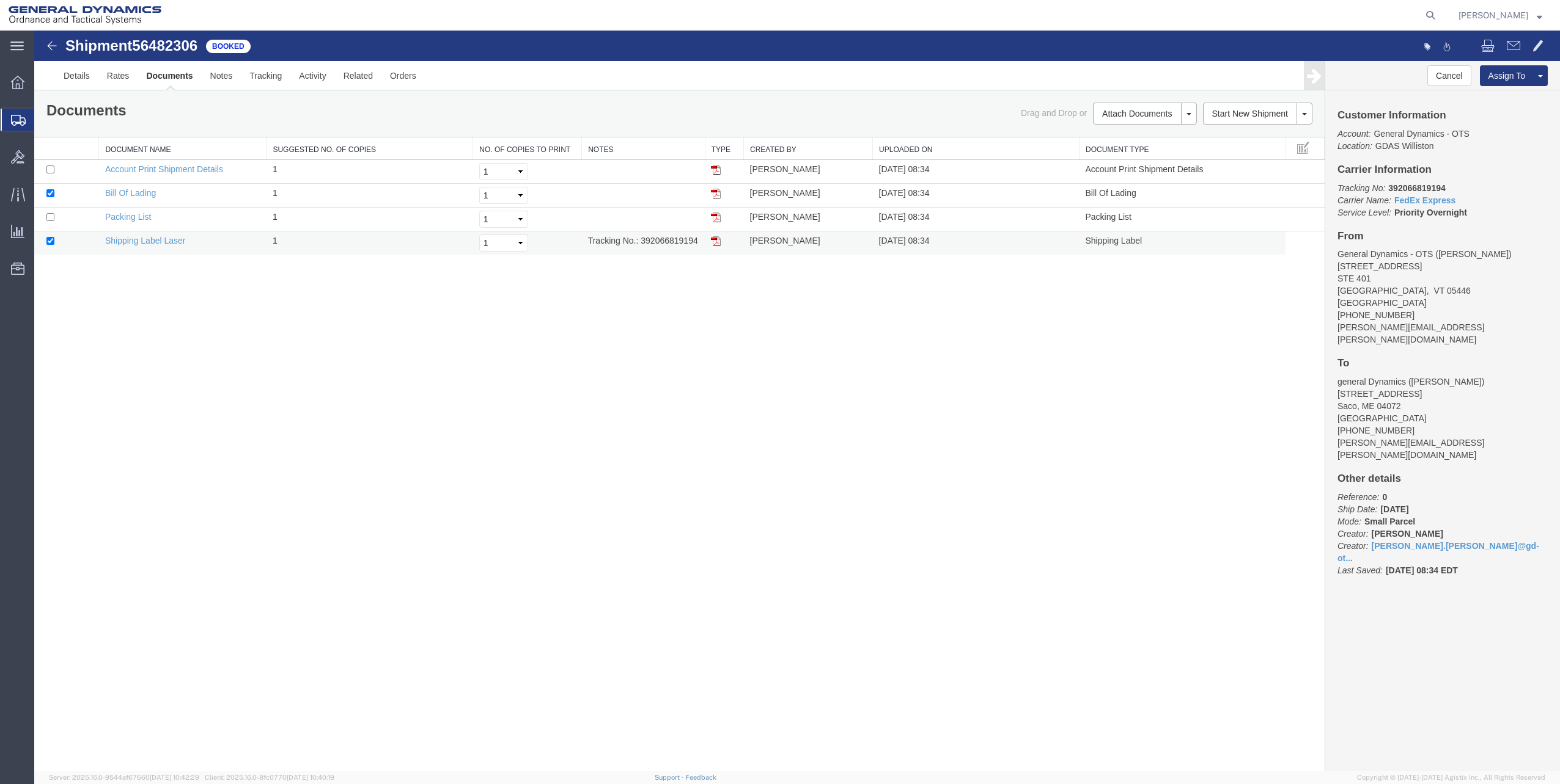
click at [671, 244] on td "Tracking No.: 392066819194" at bounding box center [644, 243] width 123 height 24
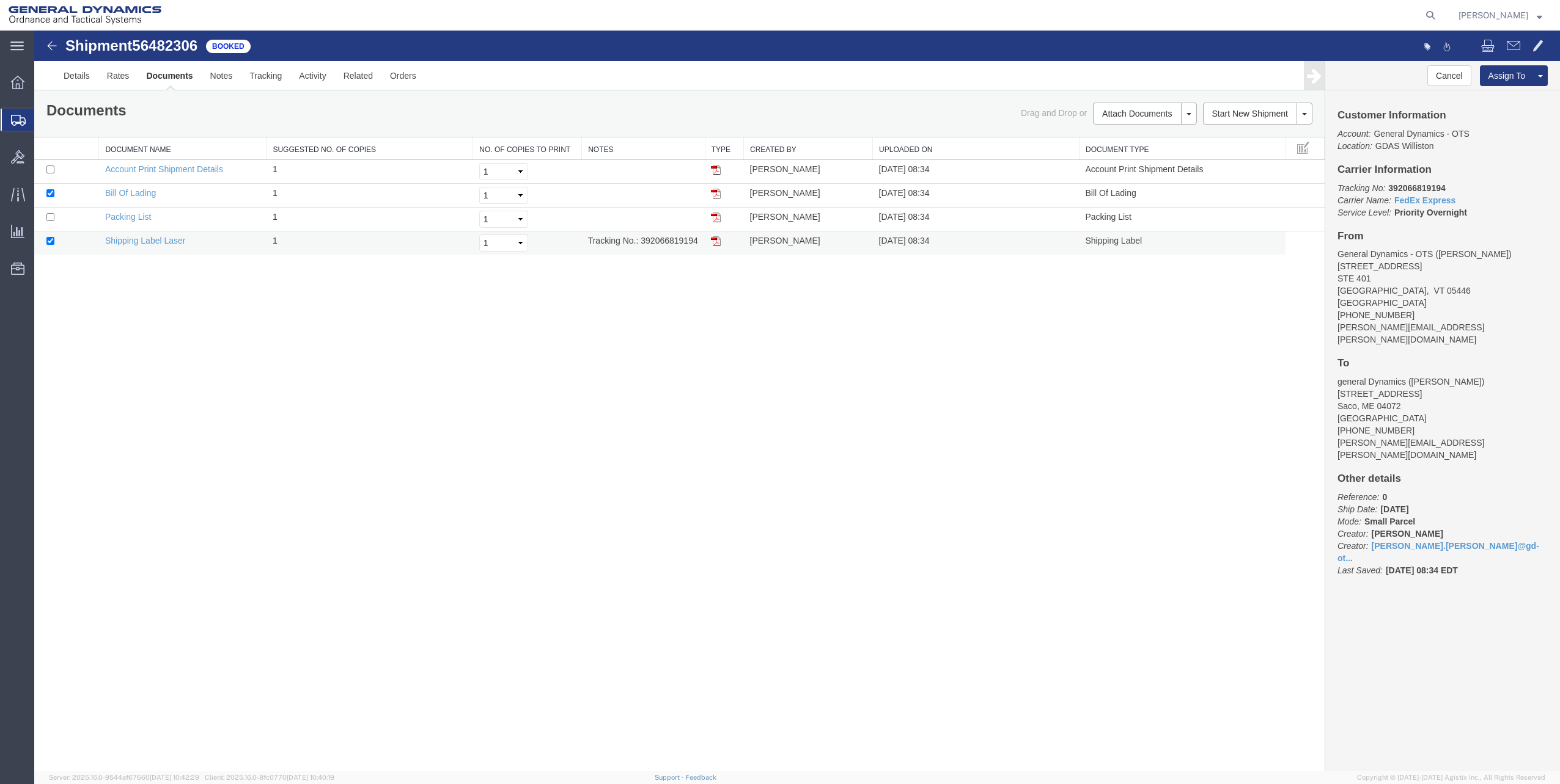
click at [671, 244] on td "Tracking No.: 392066819194" at bounding box center [644, 243] width 123 height 24
copy td "392066819194"
drag, startPoint x: 718, startPoint y: 243, endPoint x: 638, endPoint y: 31, distance: 226.6
click at [718, 243] on img at bounding box center [716, 241] width 9 height 9
